Goal: Task Accomplishment & Management: Manage account settings

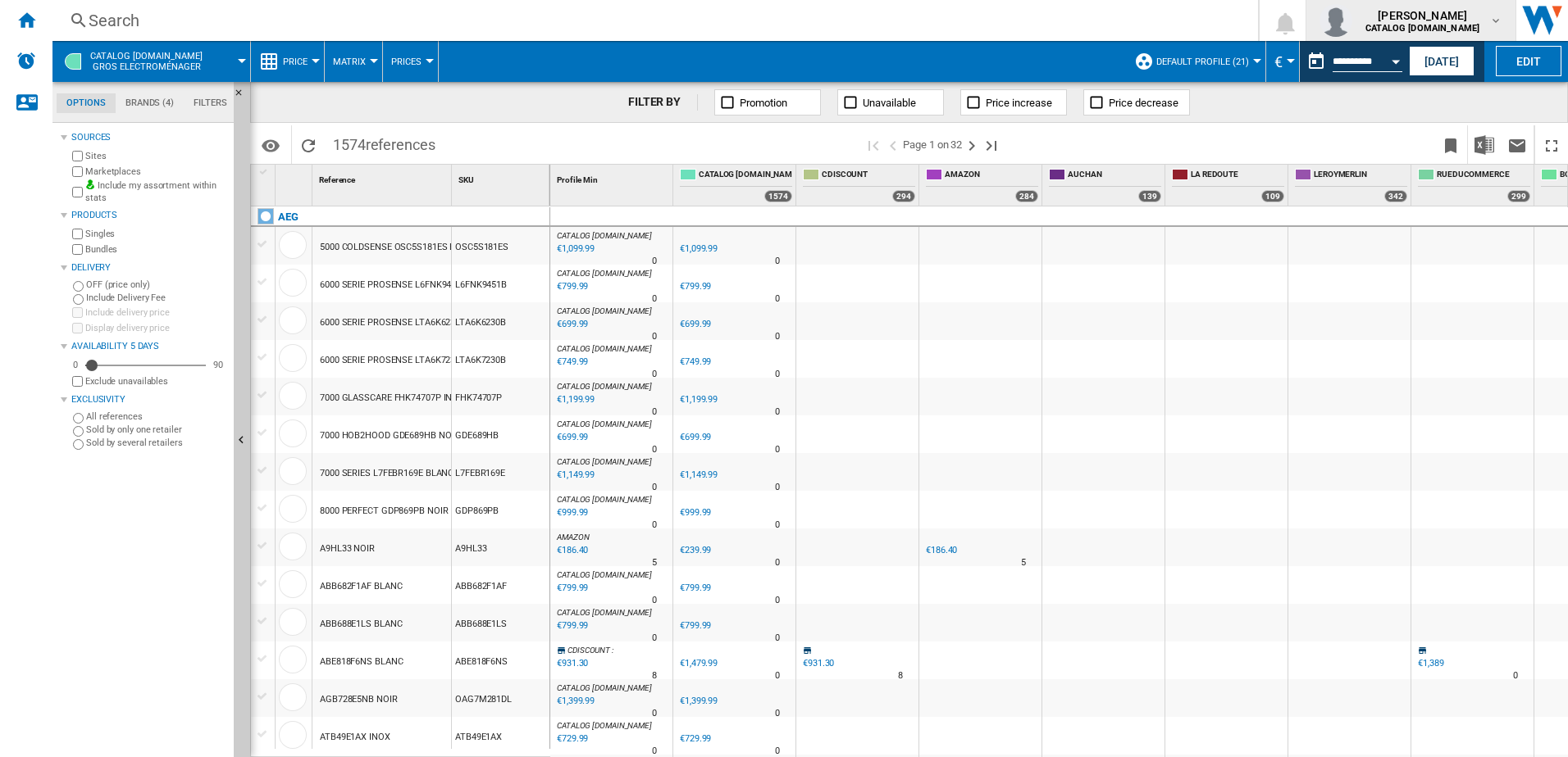
click at [1496, 25] on md-icon "button" at bounding box center [1495, 20] width 13 height 13
